Goal: Obtain resource: Download file/media

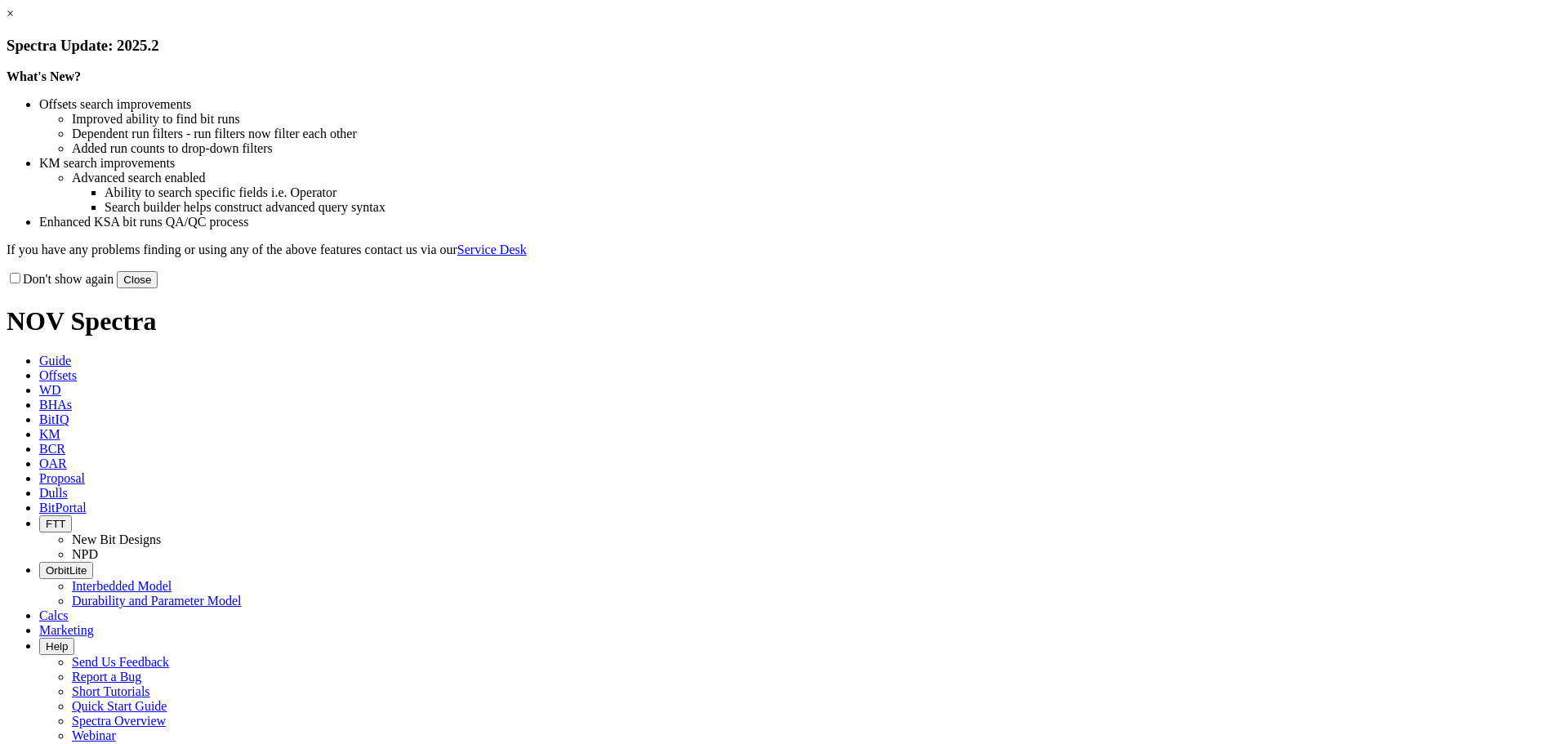
click at [157, 288] on button "Close" at bounding box center [137, 279] width 41 height 17
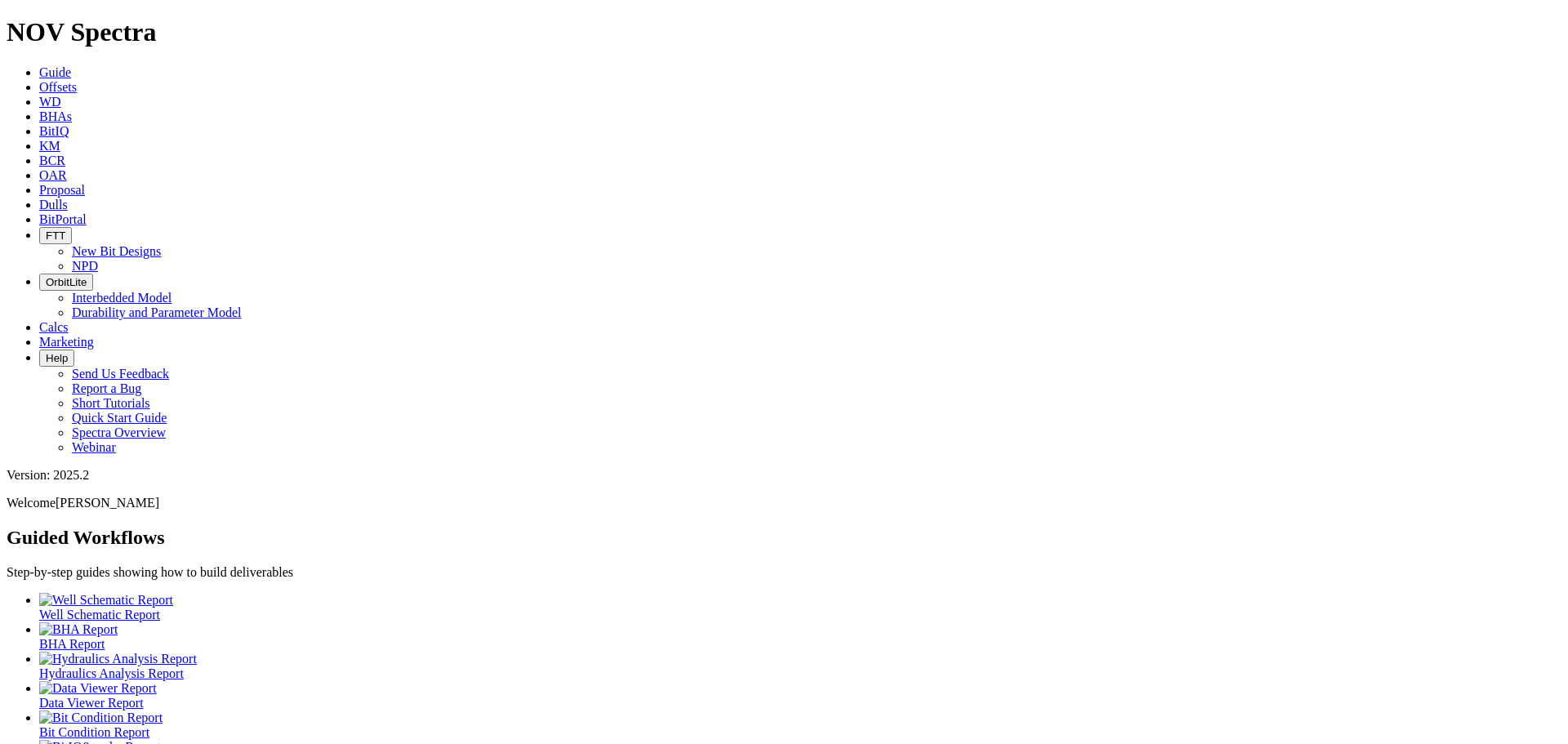
click at [77, 80] on span "Offsets" at bounding box center [57, 87] width 37 height 14
